Goal: Transaction & Acquisition: Purchase product/service

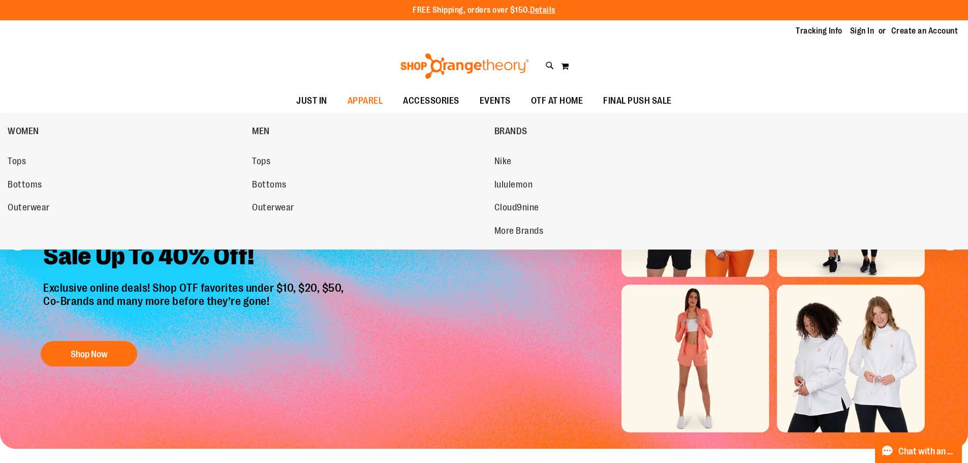
drag, startPoint x: 27, startPoint y: 208, endPoint x: 18, endPoint y: 208, distance: 9.7
click at [27, 208] on span "Outerwear" at bounding box center [29, 208] width 42 height 13
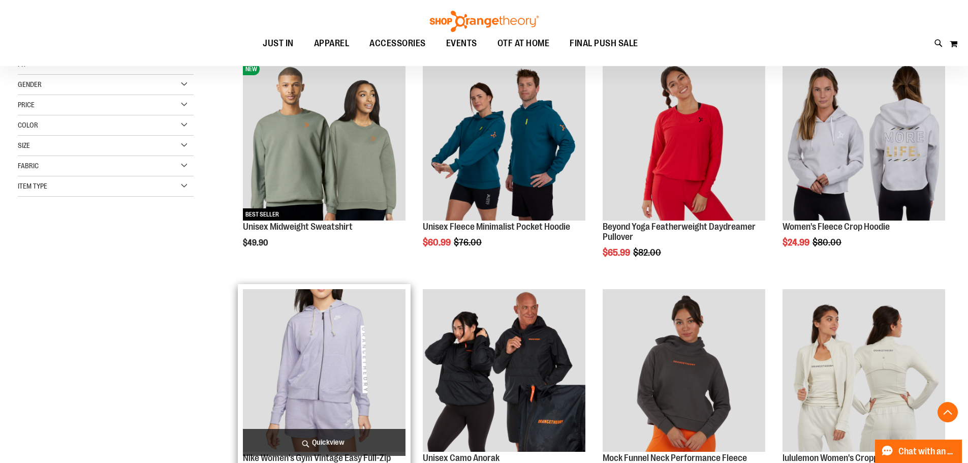
scroll to position [304, 0]
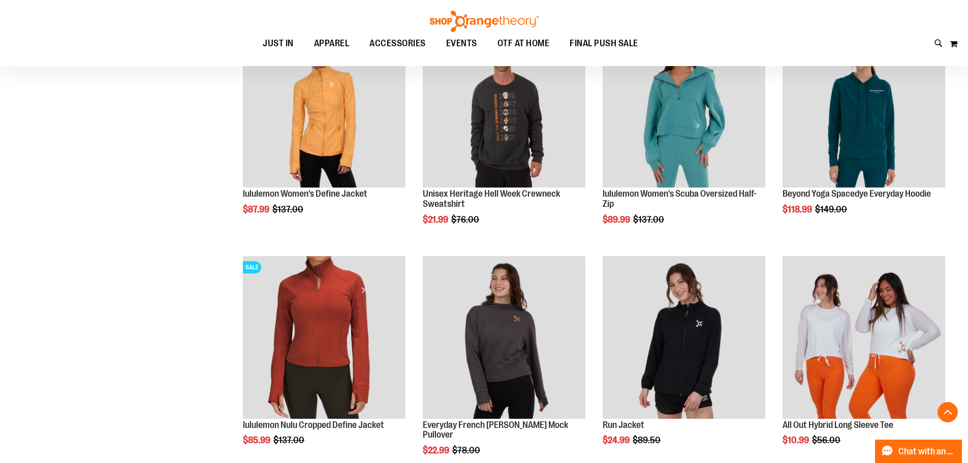
scroll to position [749, 0]
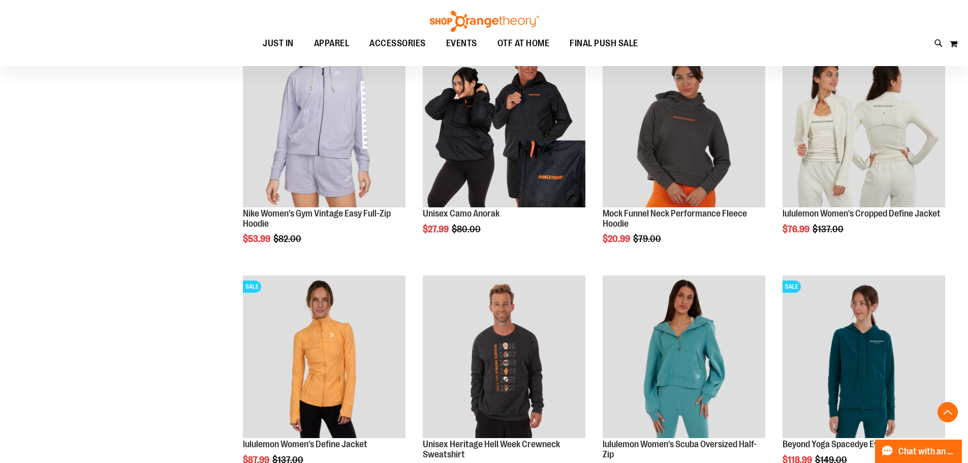
scroll to position [393, 0]
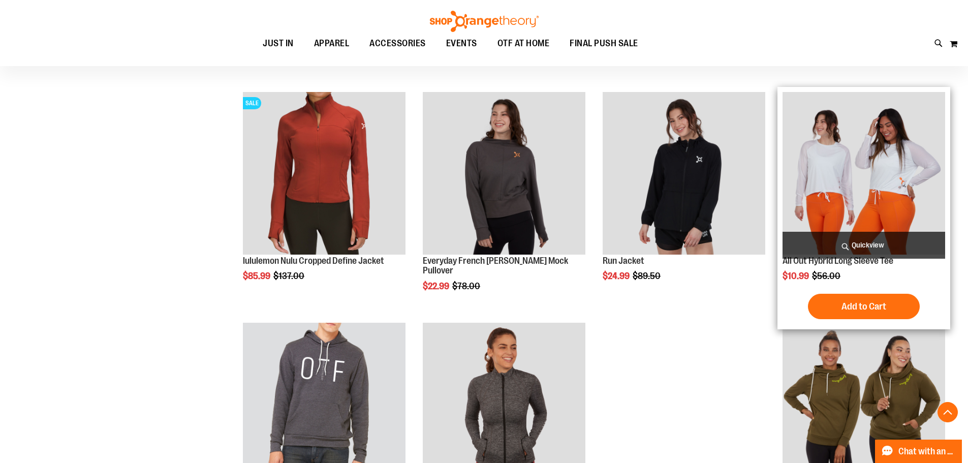
scroll to position [901, 0]
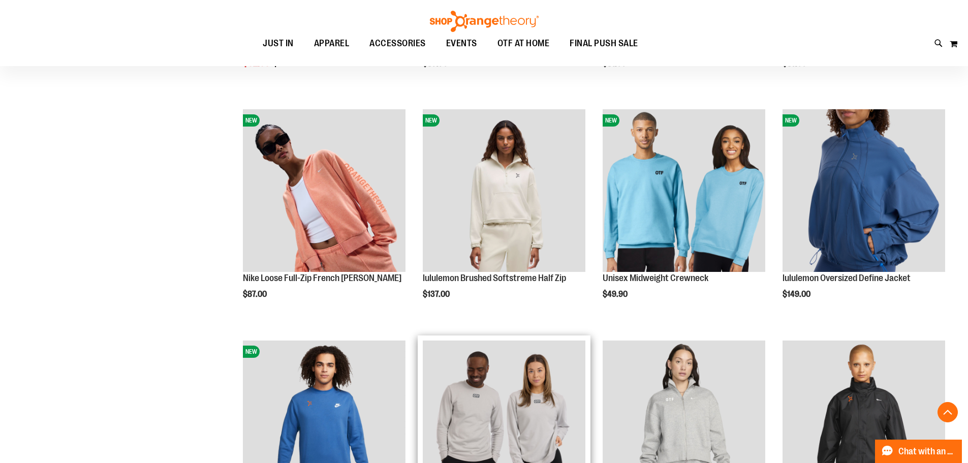
scroll to position [1968, 0]
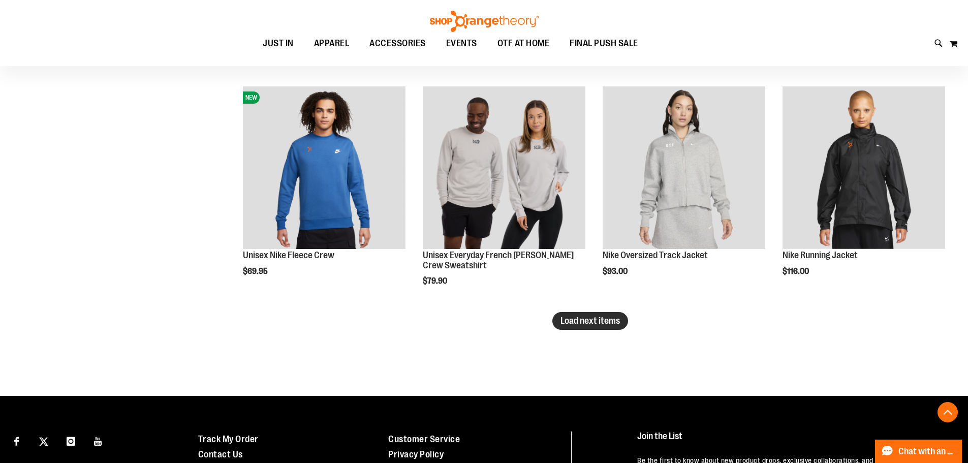
click at [573, 321] on span "Load next items" at bounding box center [590, 321] width 59 height 10
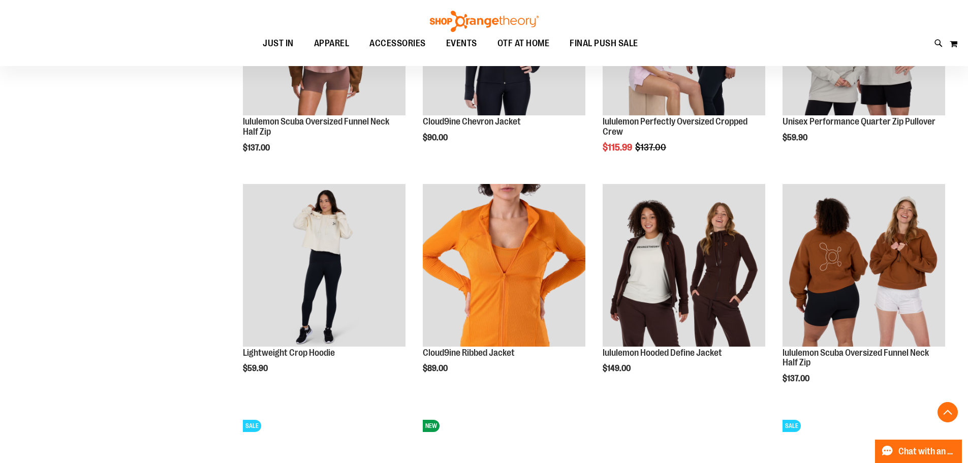
scroll to position [2426, 0]
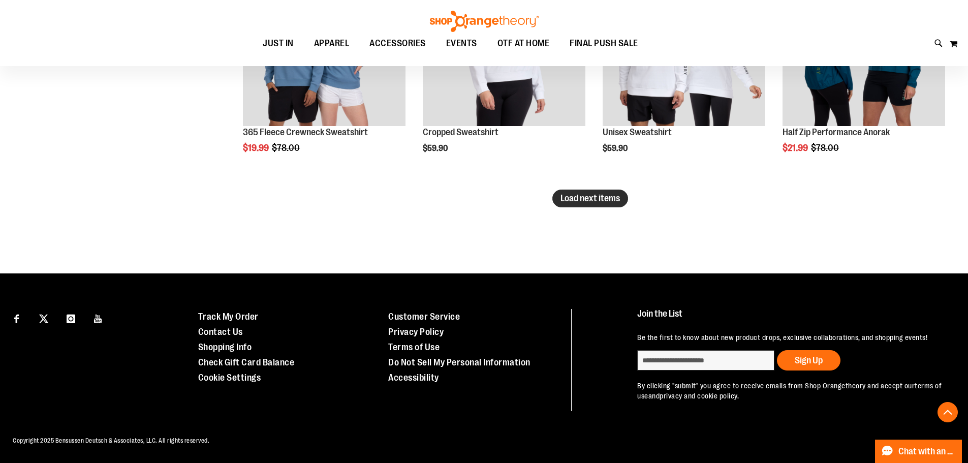
click at [628, 199] on button "Load next items" at bounding box center [590, 199] width 76 height 18
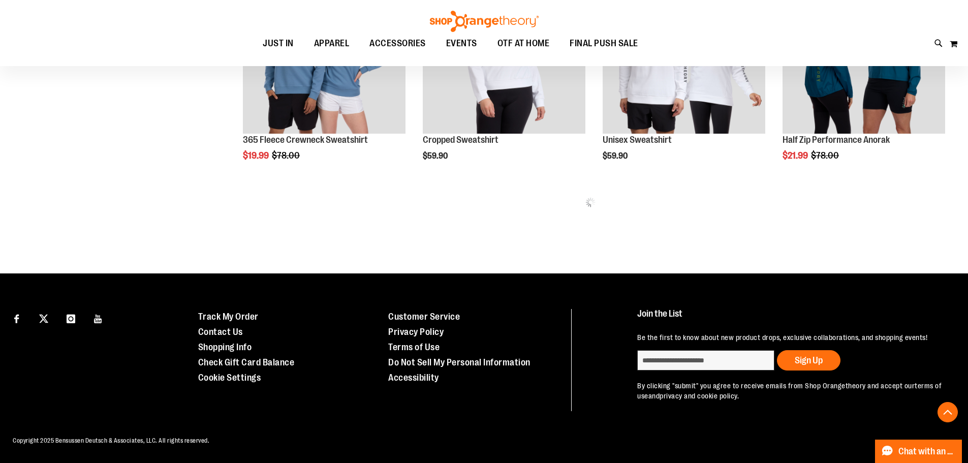
drag, startPoint x: 626, startPoint y: 202, endPoint x: 0, endPoint y: 229, distance: 626.2
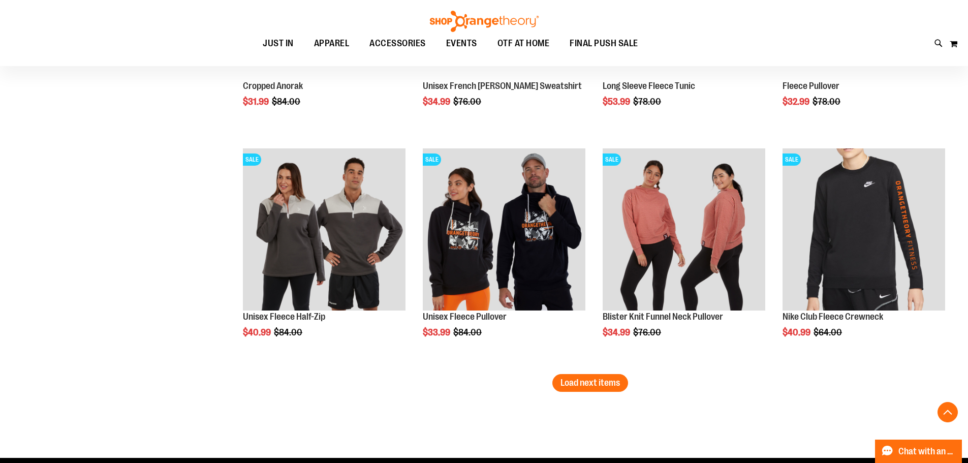
scroll to position [3394, 0]
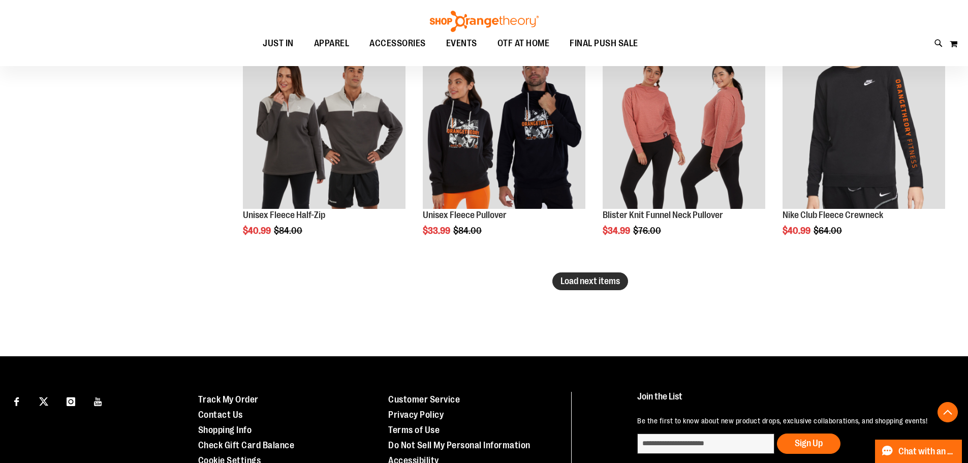
click at [606, 279] on span "Load next items" at bounding box center [590, 281] width 59 height 10
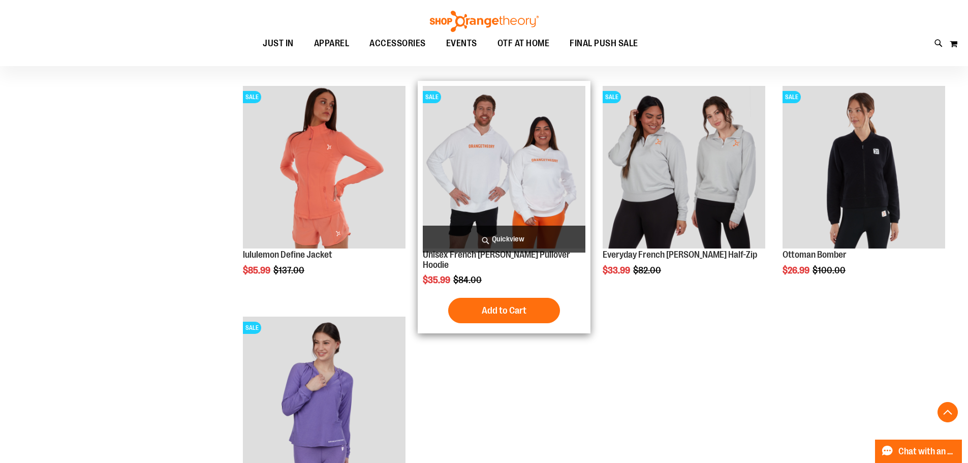
scroll to position [3394, 0]
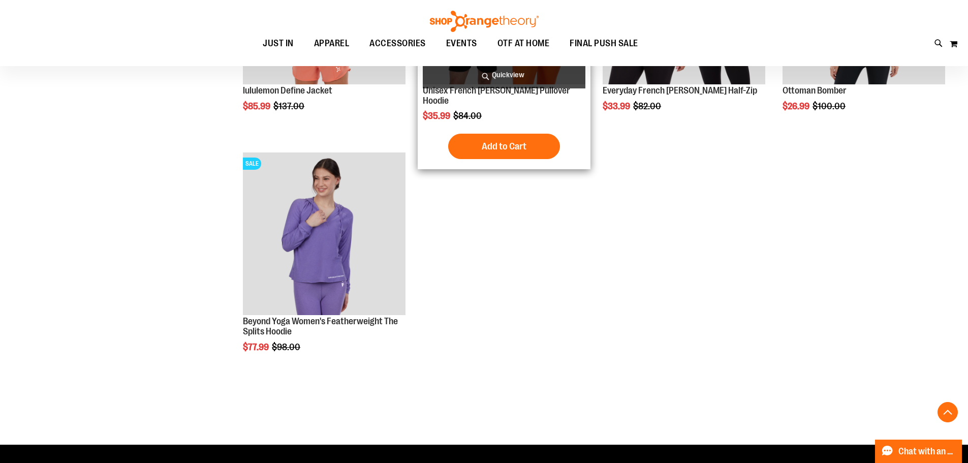
scroll to position [3799, 0]
